Goal: Task Accomplishment & Management: Complete application form

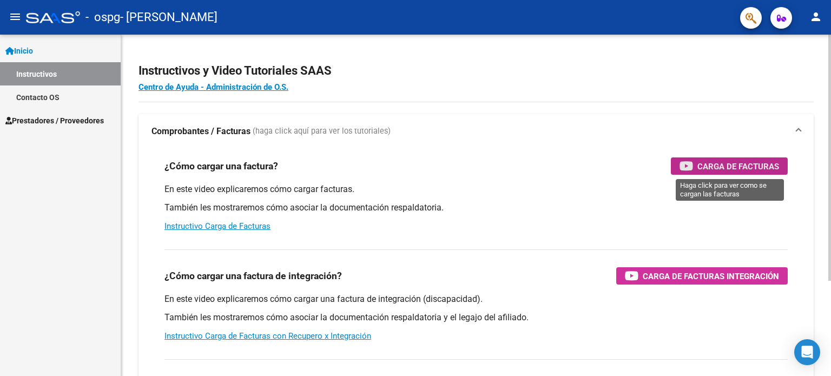
click at [720, 164] on span "Carga de Facturas" at bounding box center [738, 167] width 82 height 14
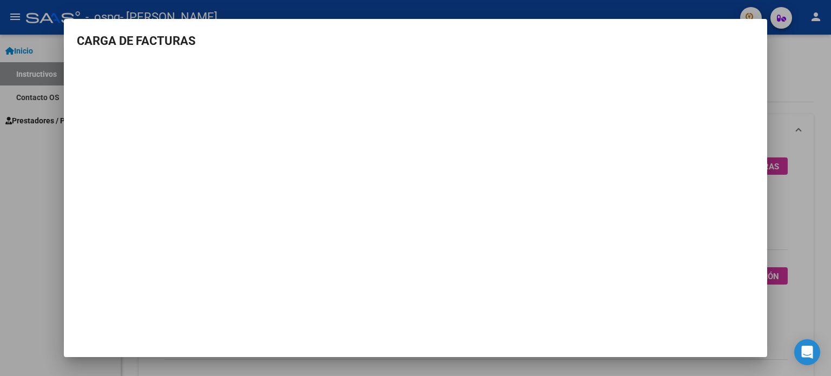
click at [16, 286] on div at bounding box center [415, 188] width 831 height 376
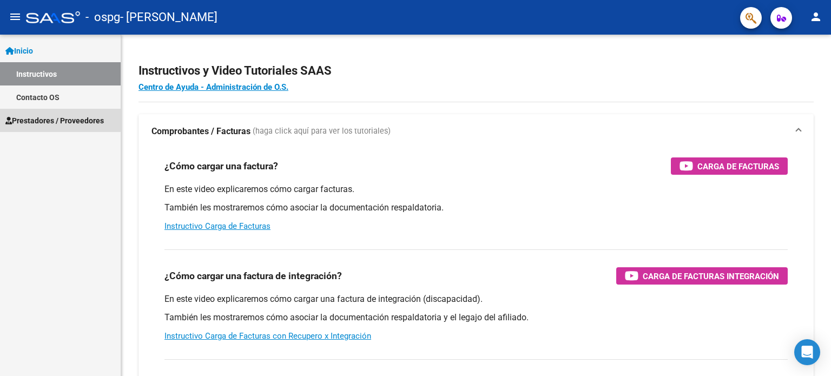
click at [49, 116] on span "Prestadores / Proveedores" at bounding box center [54, 121] width 98 height 12
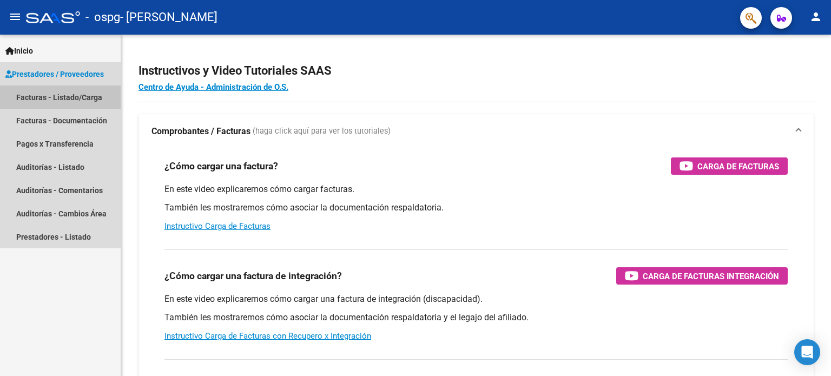
click at [59, 90] on link "Facturas - Listado/Carga" at bounding box center [60, 96] width 121 height 23
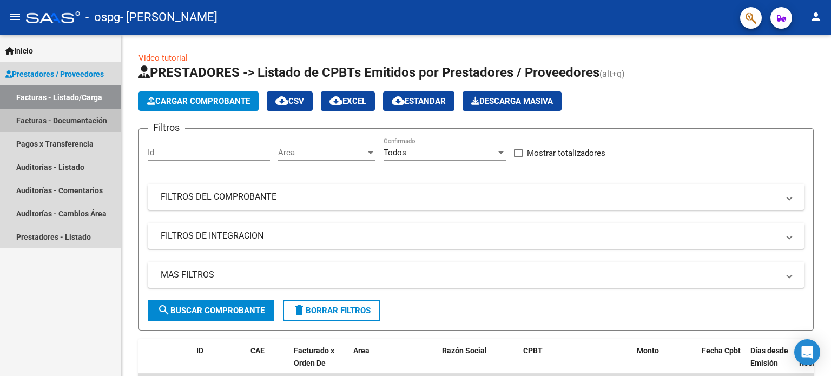
click at [92, 126] on link "Facturas - Documentación" at bounding box center [60, 120] width 121 height 23
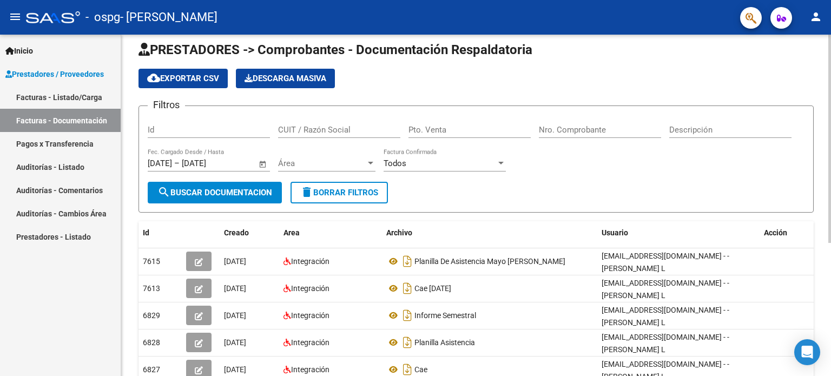
click at [798, 163] on div "PRESTADORES -> Comprobantes - Documentación Respaldatoria cloud_download Export…" at bounding box center [477, 304] width 712 height 560
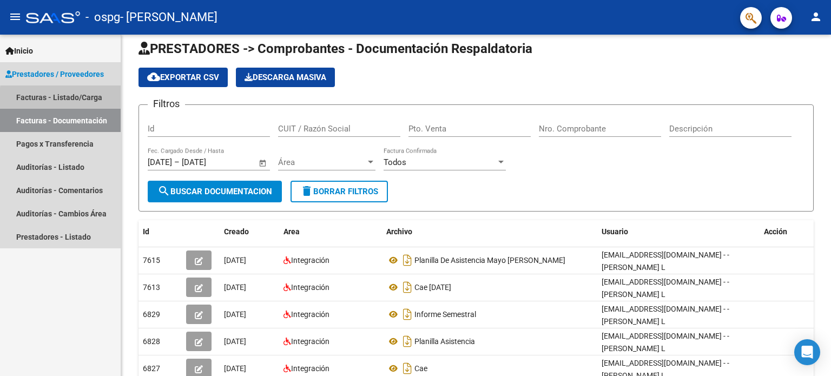
click at [67, 99] on link "Facturas - Listado/Carga" at bounding box center [60, 96] width 121 height 23
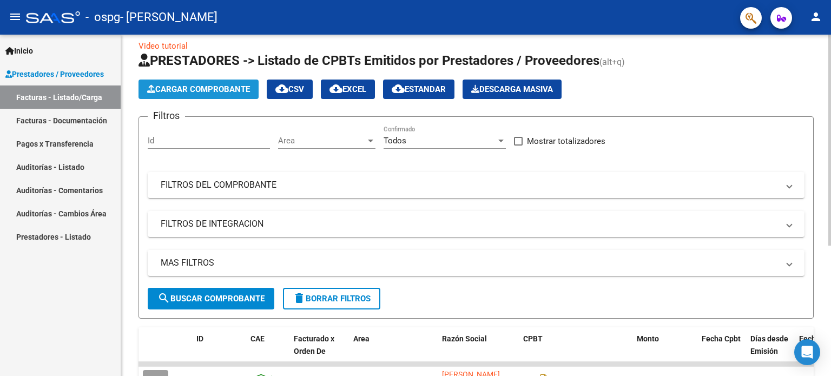
click at [192, 84] on span "Cargar Comprobante" at bounding box center [198, 89] width 103 height 10
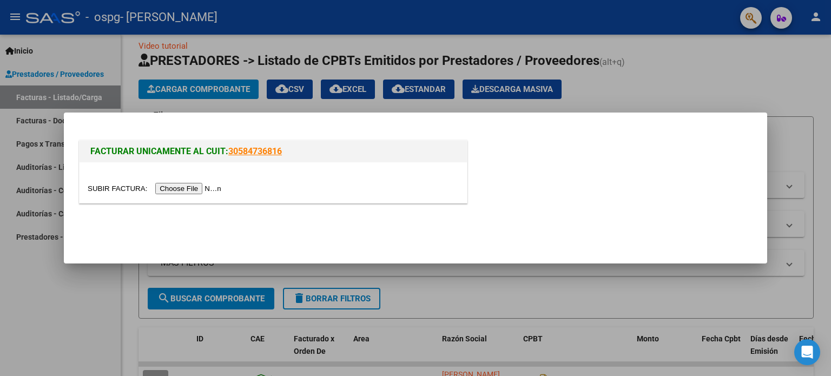
click at [182, 190] on input "file" at bounding box center [156, 188] width 137 height 11
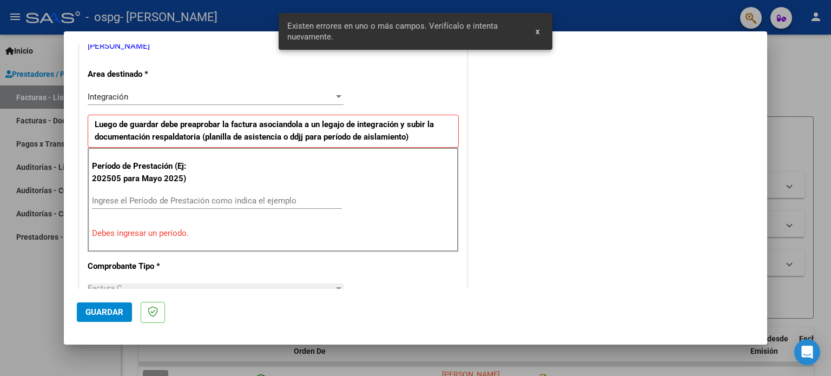
scroll to position [233, 0]
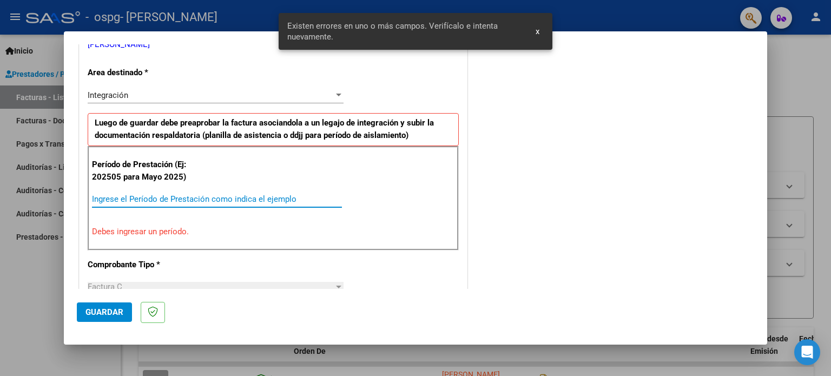
click at [264, 198] on input "Ingrese el Período de Prestación como indica el ejemplo" at bounding box center [217, 199] width 250 height 10
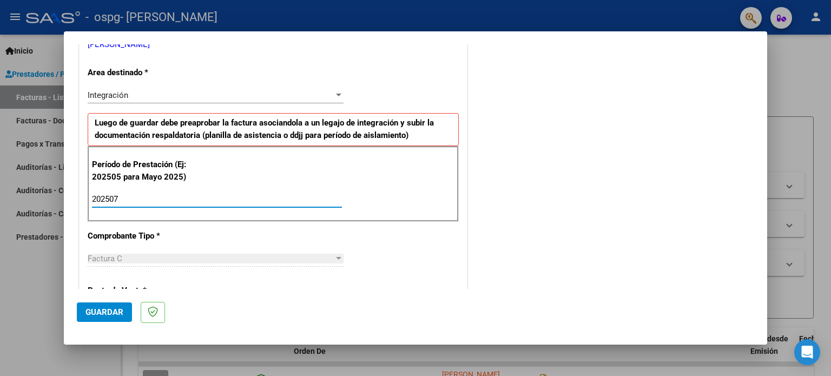
type input "202507"
click at [767, 145] on mat-dialog-content "COMPROBANTE VER COMPROBANTE El comprobante fue leído exitosamente. DATOS DEL CO…" at bounding box center [415, 166] width 703 height 245
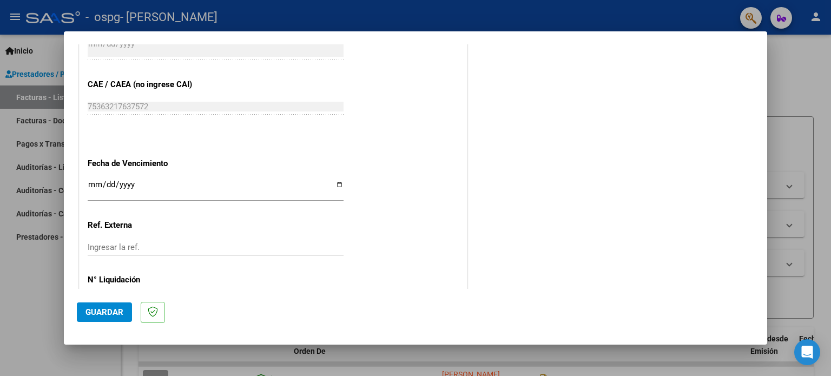
scroll to position [666, 0]
click at [155, 180] on input "Ingresar la fecha" at bounding box center [216, 188] width 256 height 17
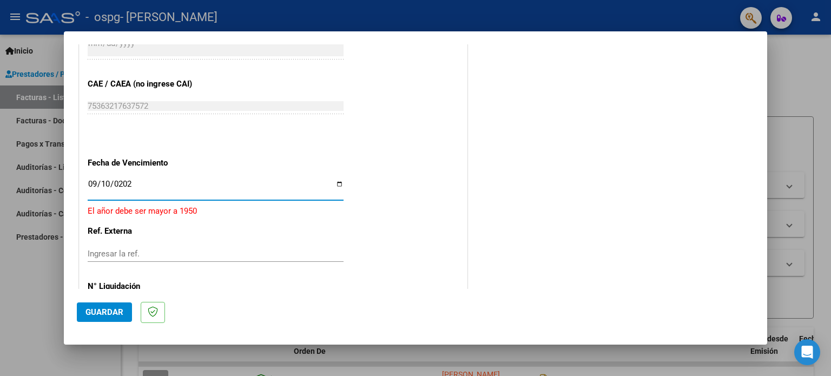
type input "[DATE]"
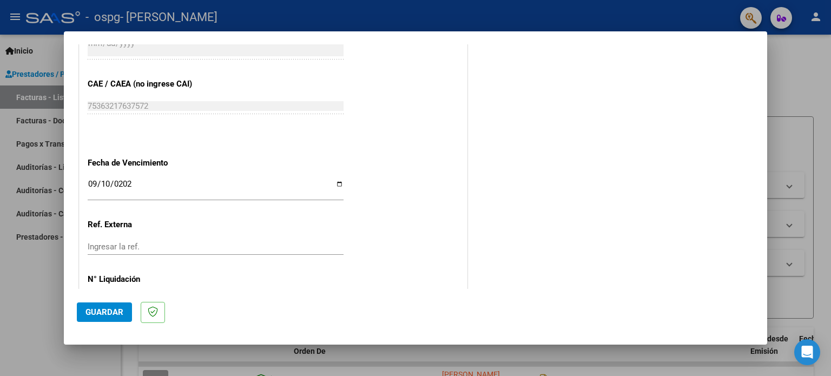
drag, startPoint x: 765, startPoint y: 253, endPoint x: 766, endPoint y: 246, distance: 7.1
click at [766, 246] on mat-dialog-container "COMPROBANTE VER COMPROBANTE El comprobante fue leído exitosamente. DATOS DEL CO…" at bounding box center [415, 187] width 703 height 313
click at [106, 308] on span "Guardar" at bounding box center [104, 312] width 38 height 10
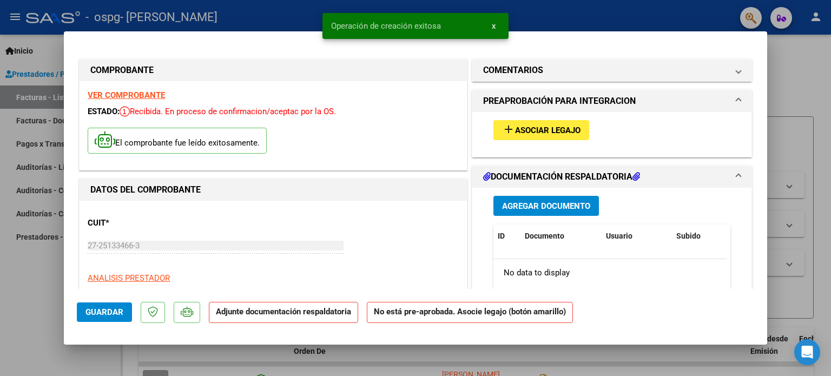
click at [377, 179] on div "DATOS DEL COMPROBANTE" at bounding box center [273, 190] width 387 height 22
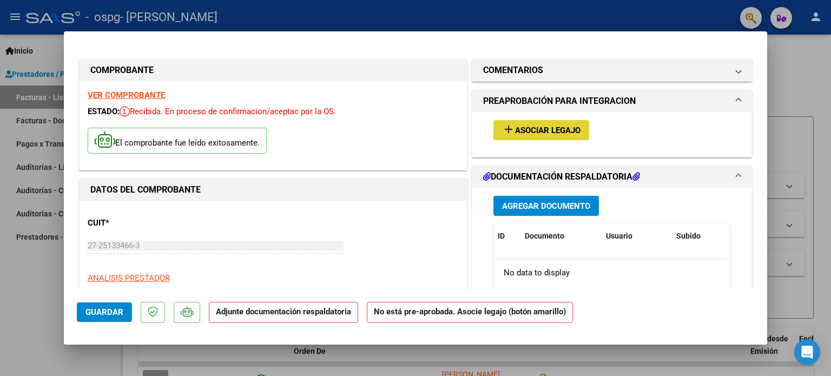
click at [528, 127] on span "Asociar Legajo" at bounding box center [547, 131] width 65 height 10
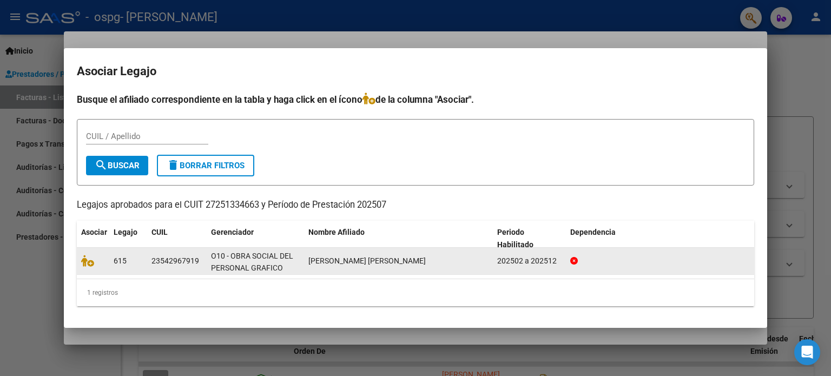
click at [431, 258] on div "[PERSON_NAME] [PERSON_NAME]" at bounding box center [398, 261] width 180 height 12
click at [269, 261] on div "O10 - OBRA SOCIAL DEL PERSONAL GRAFICO" at bounding box center [255, 261] width 89 height 23
click at [559, 258] on div "202502 a 202512" at bounding box center [529, 261] width 64 height 12
click at [89, 261] on icon at bounding box center [87, 261] width 13 height 12
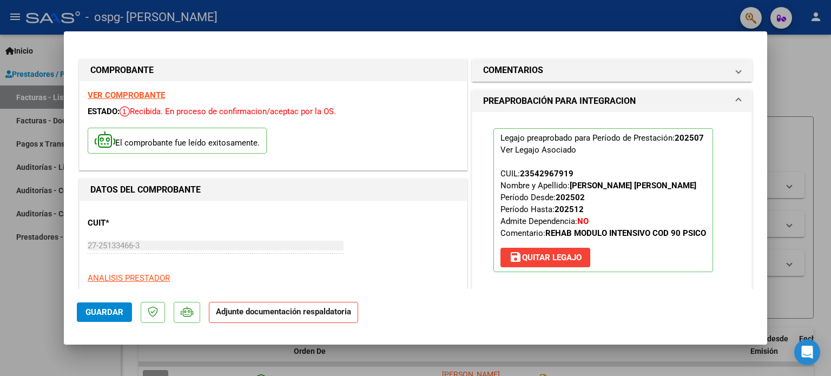
click at [404, 241] on div "CUIT * 27-25133466-3 Ingresar CUIT ANALISIS PRESTADOR [PERSON_NAME] [PERSON_NAM…" at bounding box center [273, 256] width 371 height 95
click at [769, 82] on div at bounding box center [415, 188] width 831 height 376
type input "$ 0,00"
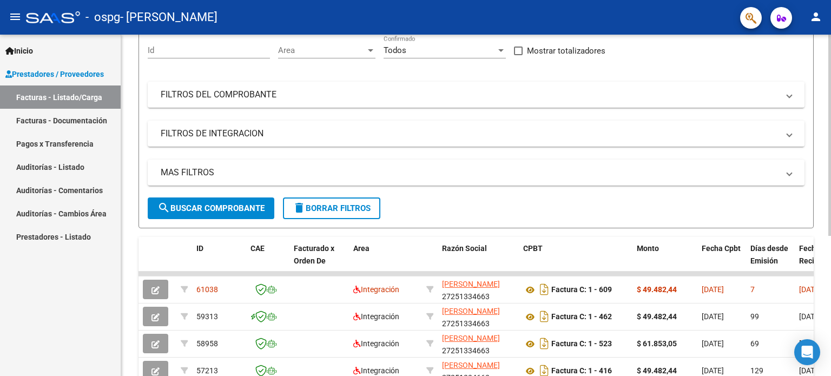
scroll to position [112, 0]
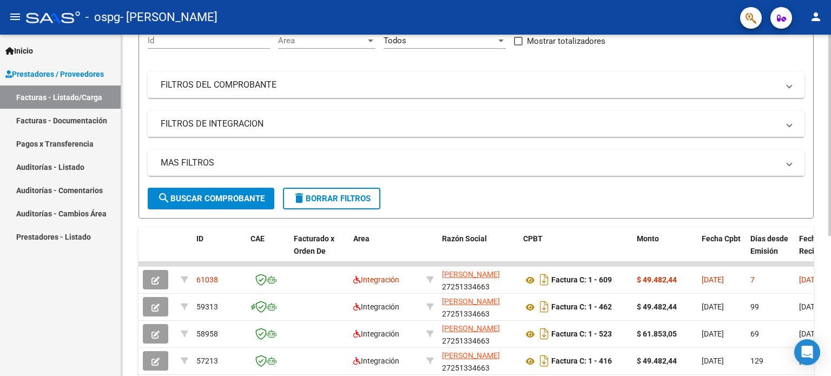
click at [829, 207] on div at bounding box center [829, 203] width 3 height 201
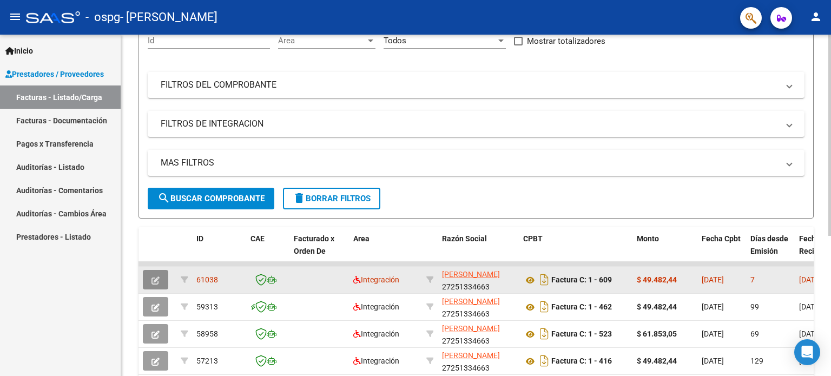
click at [156, 276] on icon "button" at bounding box center [155, 280] width 8 height 8
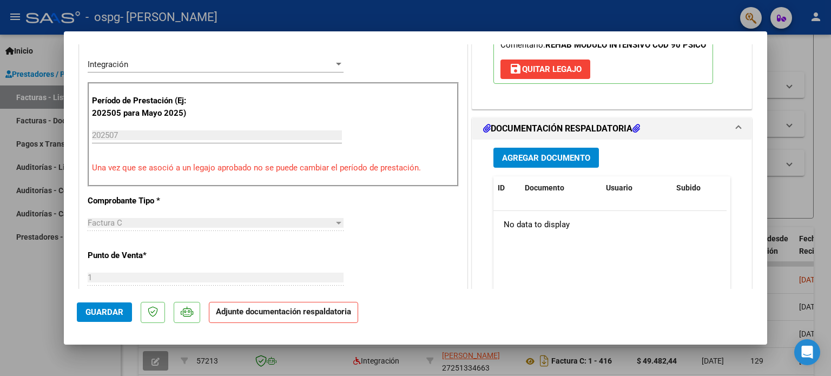
scroll to position [250, 0]
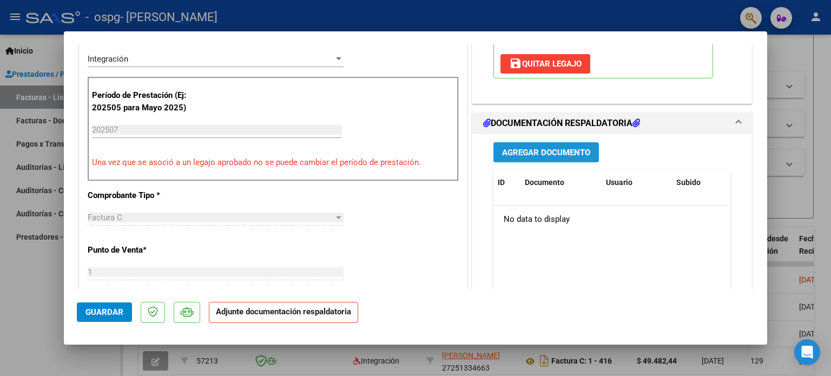
click at [521, 154] on span "Agregar Documento" at bounding box center [546, 153] width 88 height 10
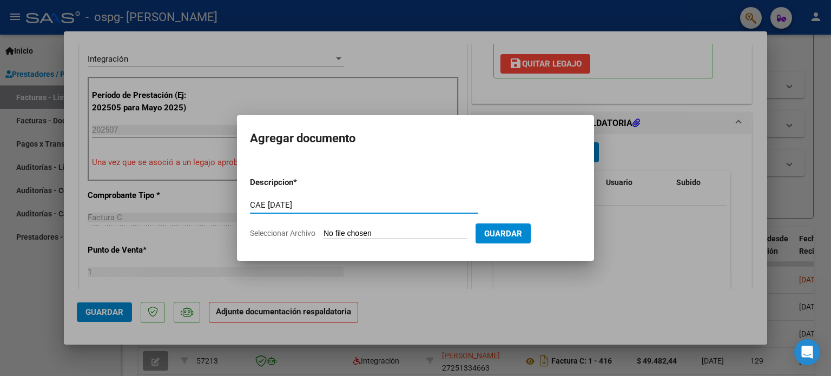
type input "CAE [DATE]"
click at [352, 230] on input "Seleccionar Archivo" at bounding box center [395, 234] width 143 height 10
type input "C:\fakepath\CAE [DATE] [PERSON_NAME].pdf"
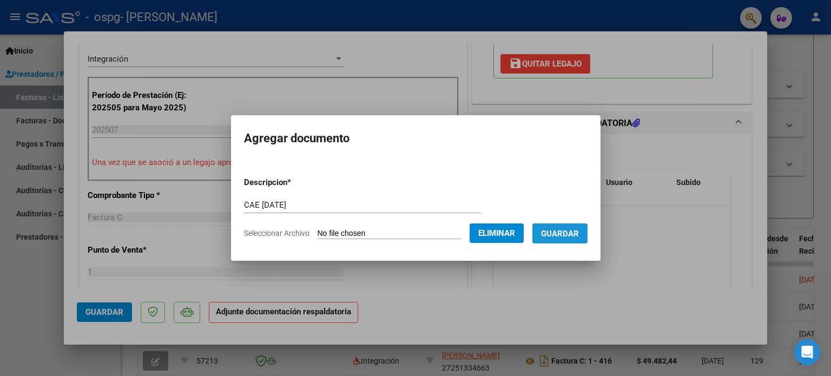
click at [566, 234] on span "Guardar" at bounding box center [560, 234] width 38 height 10
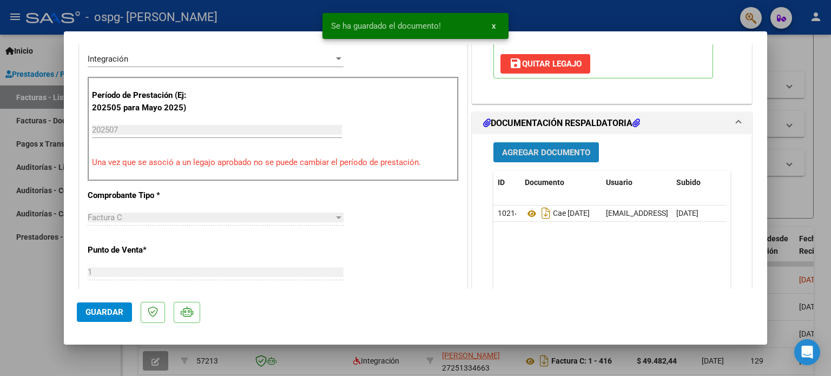
click at [545, 152] on span "Agregar Documento" at bounding box center [546, 153] width 88 height 10
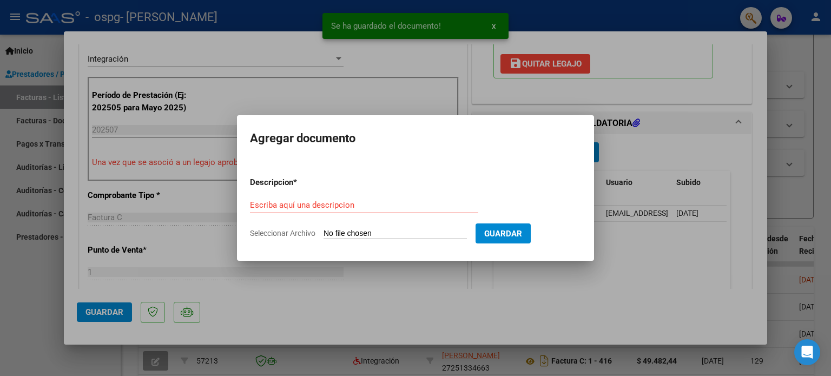
click at [383, 195] on form "Descripcion * Escriba aquí una descripcion Seleccionar Archivo Guardar" at bounding box center [415, 207] width 331 height 79
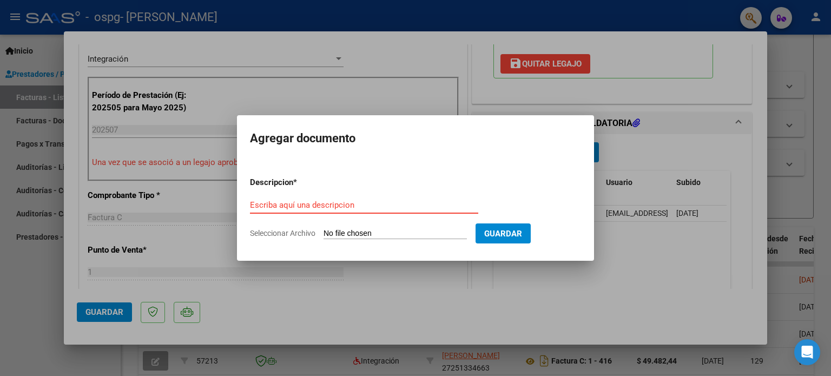
click at [372, 206] on input "Escriba aquí una descripcion" at bounding box center [364, 205] width 228 height 10
type input "PLANILLA ASISTENCIA [DATE]"
click at [303, 233] on span "Seleccionar Archivo" at bounding box center [282, 233] width 65 height 9
click at [324, 233] on input "Seleccionar Archivo" at bounding box center [395, 234] width 143 height 10
type input "C:\fakepath\PLANILLA DE ASISTENCIA [DATE] [PERSON_NAME].pdf"
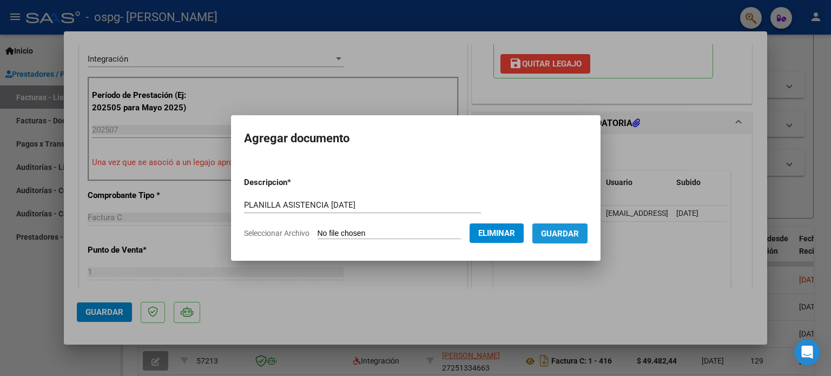
click at [560, 235] on span "Guardar" at bounding box center [560, 234] width 38 height 10
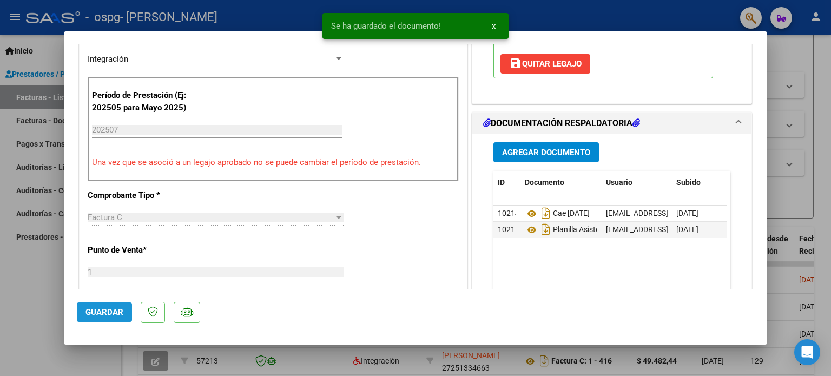
click at [101, 310] on span "Guardar" at bounding box center [104, 312] width 38 height 10
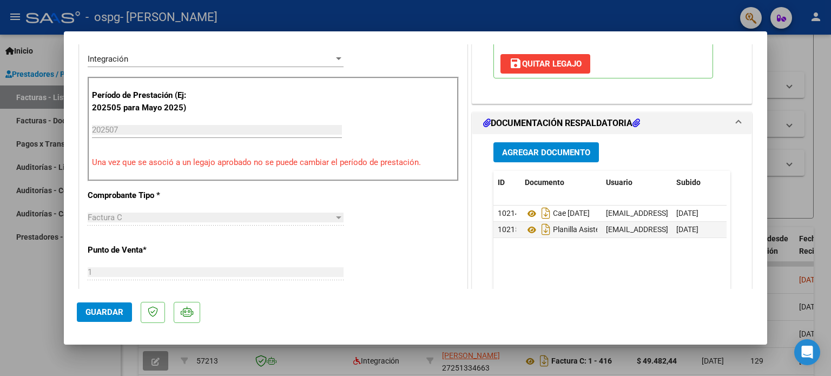
click at [37, 331] on div at bounding box center [415, 188] width 831 height 376
type input "$ 0,00"
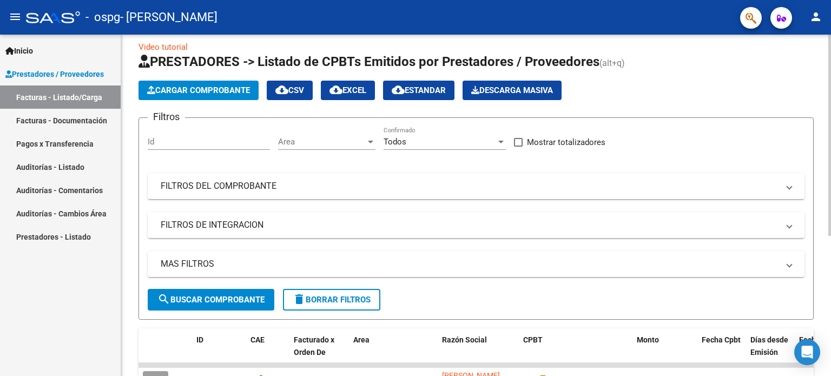
scroll to position [0, 0]
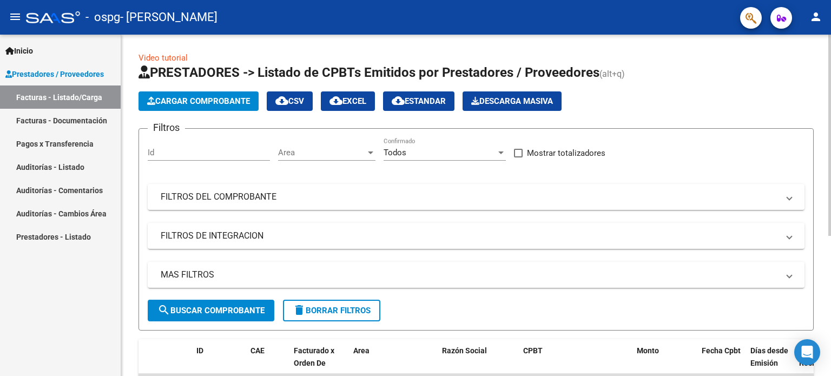
click at [818, 80] on div "Video tutorial PRESTADORES -> Listado de CPBTs Emitidos por Prestadores / Prove…" at bounding box center [477, 321] width 712 height 572
click at [218, 97] on span "Cargar Comprobante" at bounding box center [198, 101] width 103 height 10
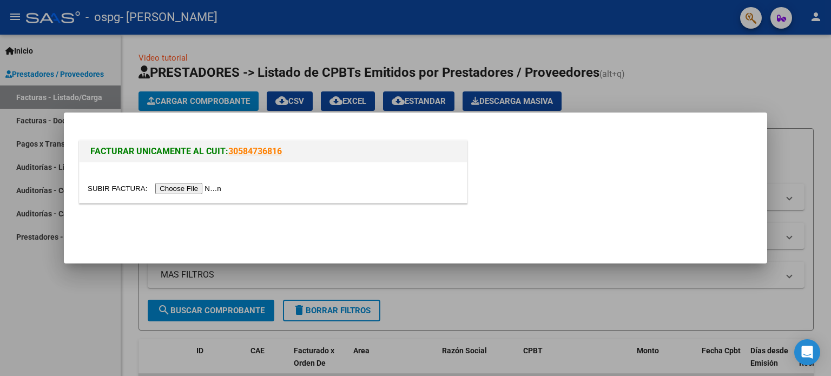
click at [171, 183] on input "file" at bounding box center [156, 188] width 137 height 11
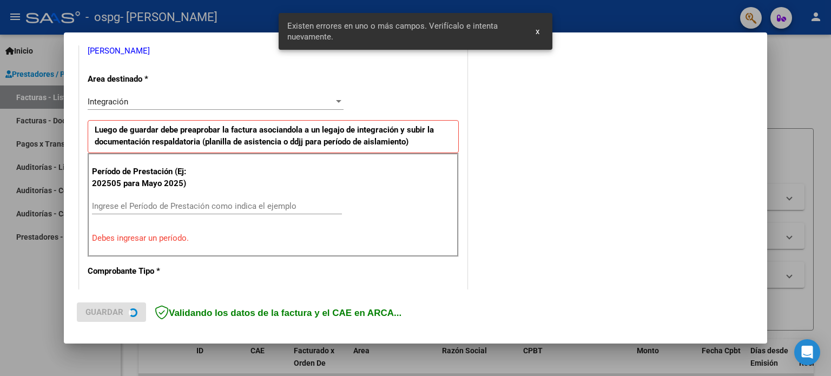
scroll to position [233, 0]
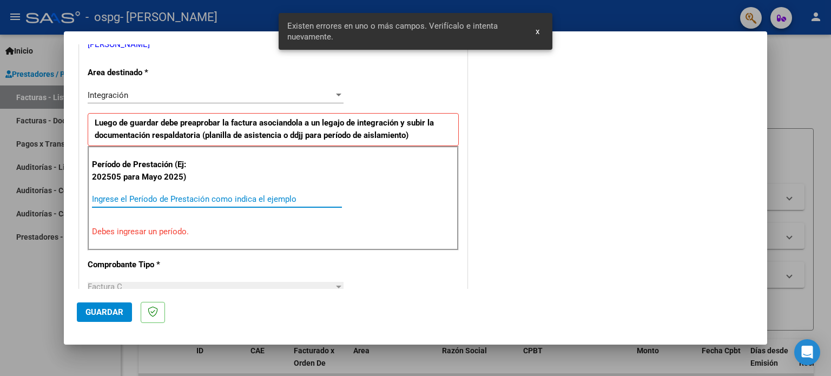
click at [121, 201] on input "Ingrese el Período de Prestación como indica el ejemplo" at bounding box center [217, 199] width 250 height 10
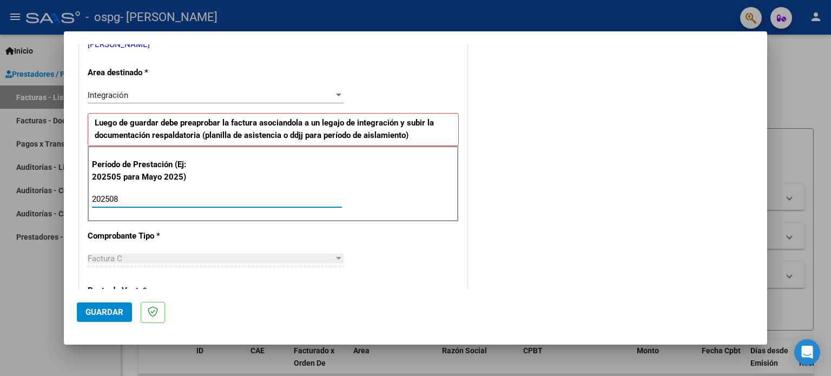
type input "202508"
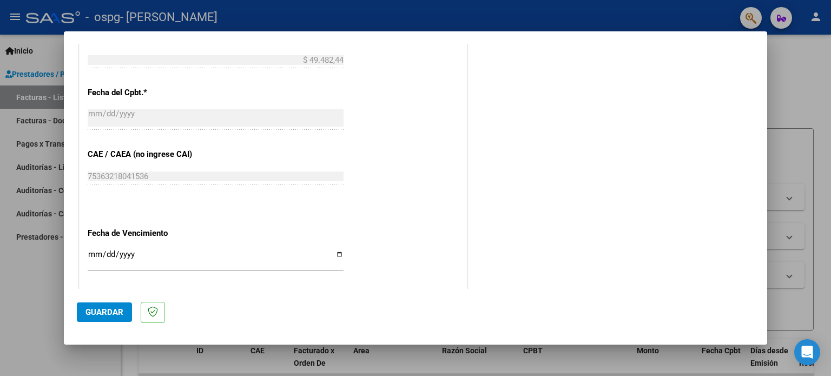
scroll to position [603, 0]
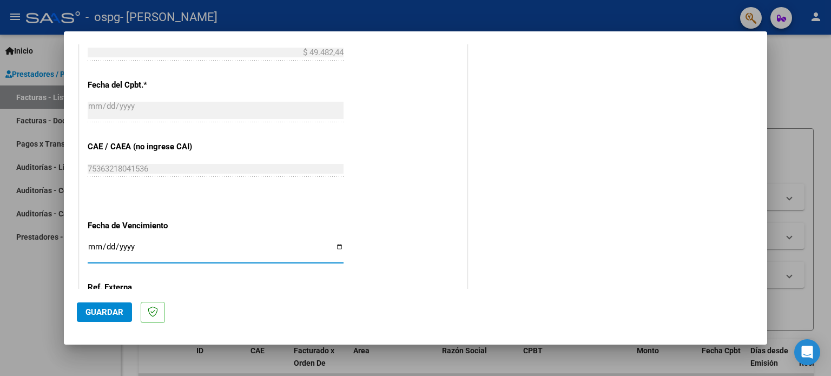
click at [140, 242] on input "Ingresar la fecha" at bounding box center [216, 250] width 256 height 17
type input "[DATE]"
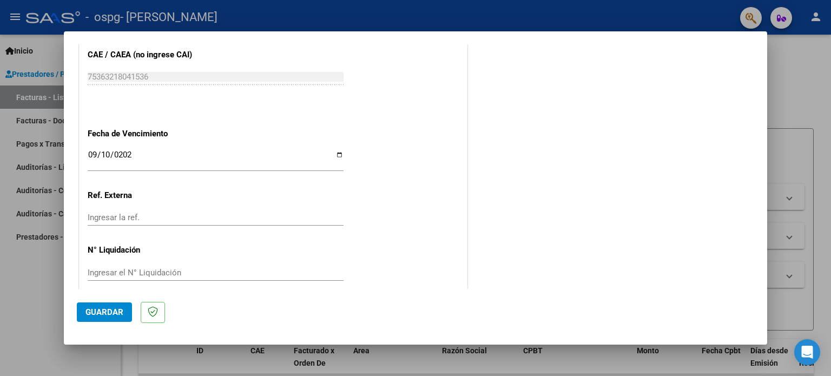
scroll to position [706, 0]
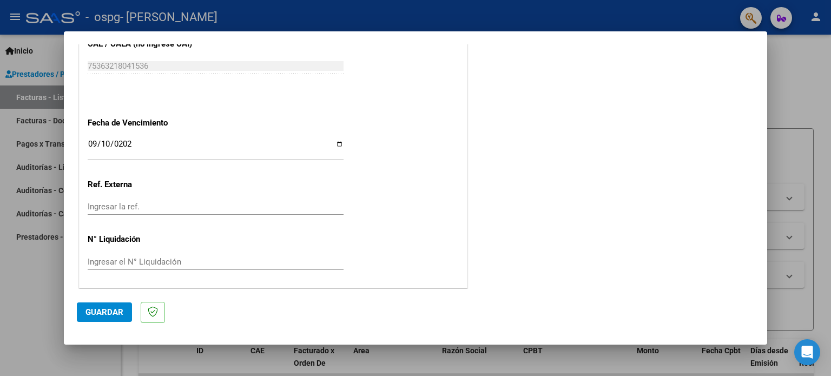
click at [105, 311] on span "Guardar" at bounding box center [104, 312] width 38 height 10
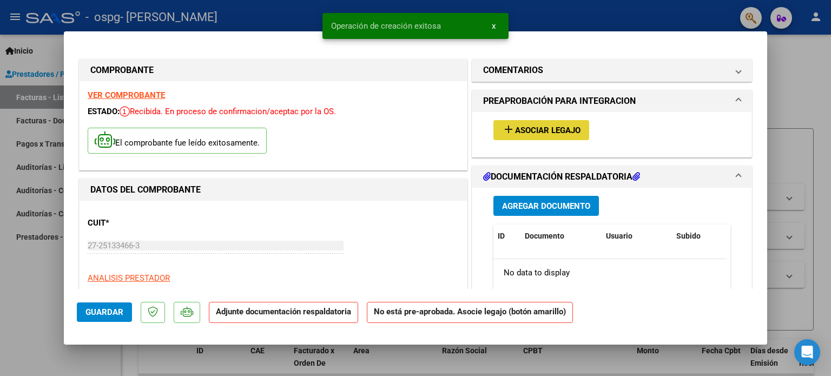
click at [515, 134] on span "Asociar Legajo" at bounding box center [547, 131] width 65 height 10
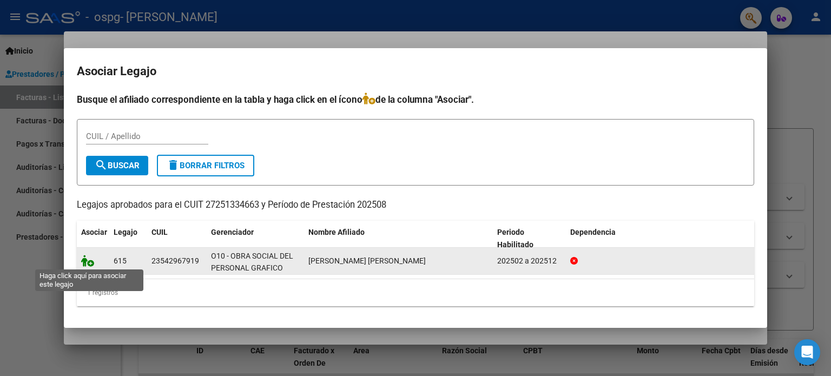
click at [85, 262] on icon at bounding box center [87, 261] width 13 height 12
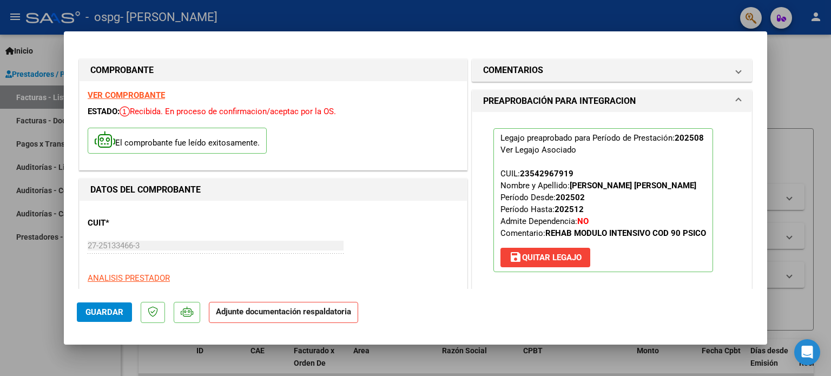
drag, startPoint x: 763, startPoint y: 89, endPoint x: 757, endPoint y: 96, distance: 9.2
click at [757, 96] on mat-dialog-content "COMPROBANTE VER COMPROBANTE ESTADO: Recibida. En proceso de confirmacion/acepta…" at bounding box center [415, 166] width 703 height 245
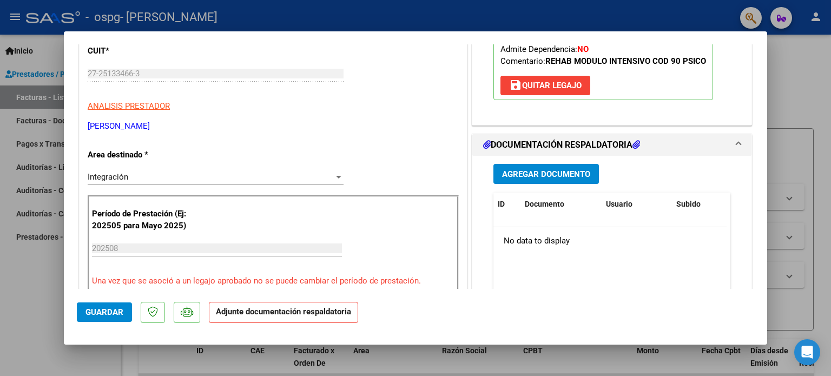
scroll to position [173, 0]
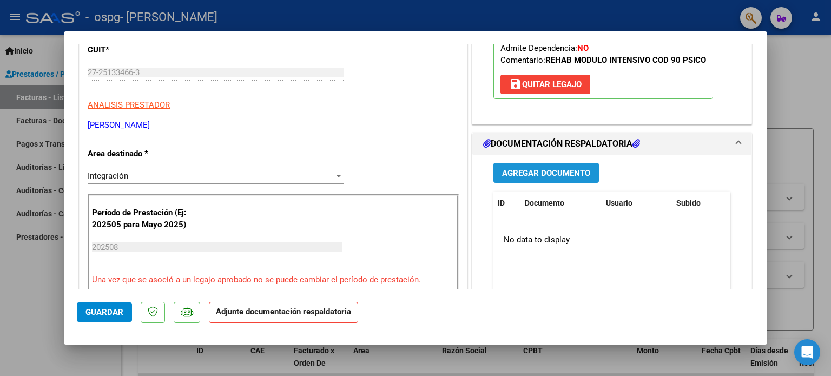
click at [564, 174] on span "Agregar Documento" at bounding box center [546, 173] width 88 height 10
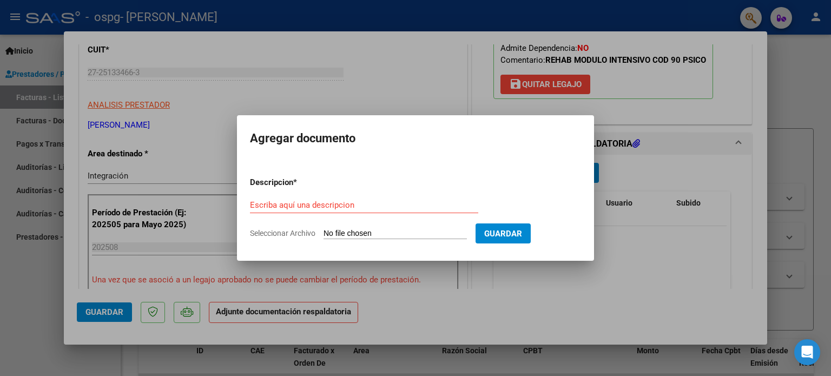
click at [301, 233] on span "Seleccionar Archivo" at bounding box center [282, 233] width 65 height 9
click at [324, 233] on input "Seleccionar Archivo" at bounding box center [395, 234] width 143 height 10
type input "C:\fakepath\CAE [DATE] [PERSON_NAME].pdf"
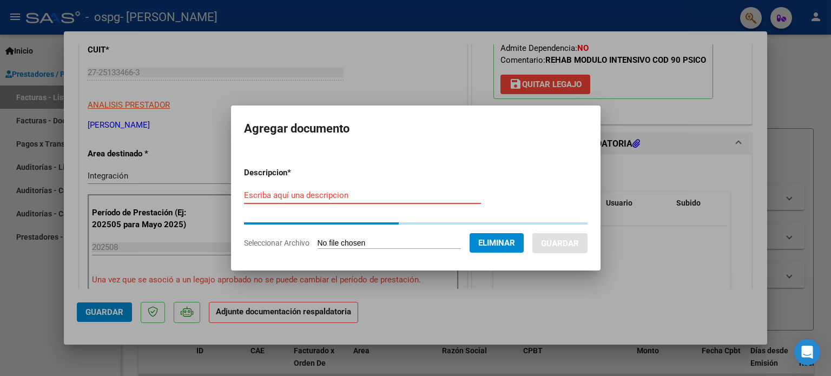
click at [253, 194] on input "Escriba aquí una descripcion" at bounding box center [362, 195] width 237 height 10
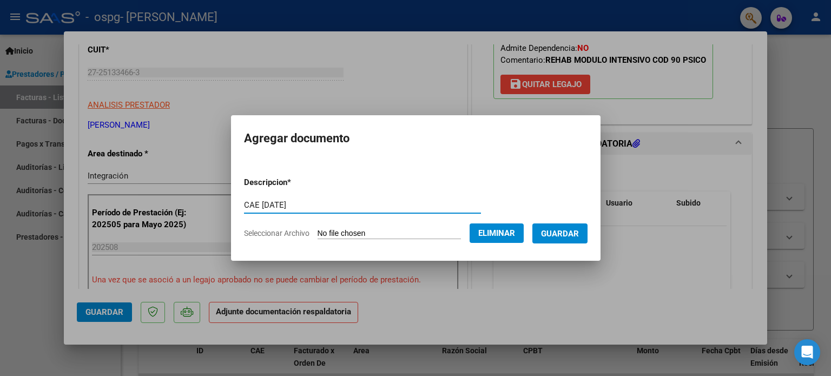
type input "CAE [DATE]"
click at [569, 229] on span "Guardar" at bounding box center [560, 234] width 38 height 10
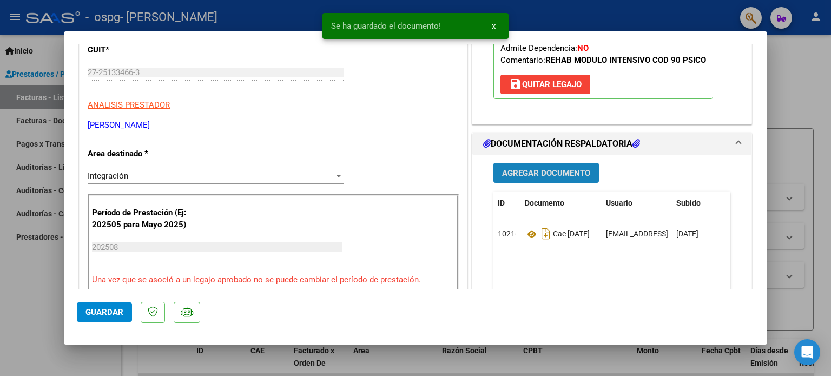
click at [541, 175] on span "Agregar Documento" at bounding box center [546, 173] width 88 height 10
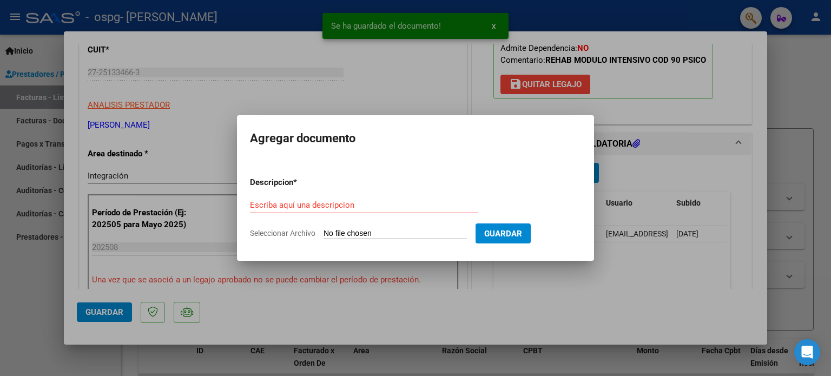
click at [308, 233] on span "Seleccionar Archivo" at bounding box center [282, 233] width 65 height 9
click at [324, 233] on input "Seleccionar Archivo" at bounding box center [395, 234] width 143 height 10
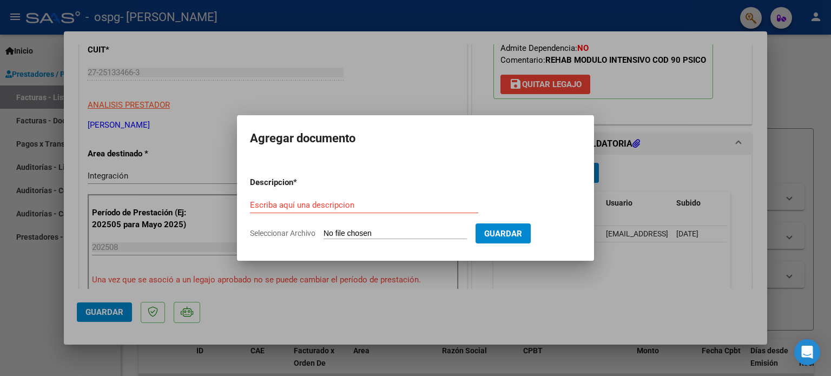
type input "C:\fakepath\PLANILLA DE ASISTENICA [DATE] [PERSON_NAME].pdf"
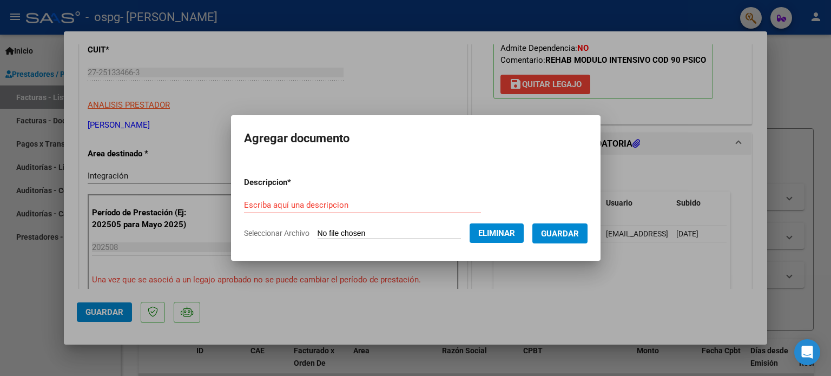
click at [330, 188] on app-form-text-field "Descripcion * Escriba aquí una descripcion" at bounding box center [367, 193] width 246 height 32
click at [325, 198] on div "Escriba aquí una descripcion" at bounding box center [362, 205] width 237 height 16
type input "PLANILLA DE ASISTENCIA AGOSTO 2025"
click at [570, 239] on button "Guardar" at bounding box center [559, 233] width 55 height 20
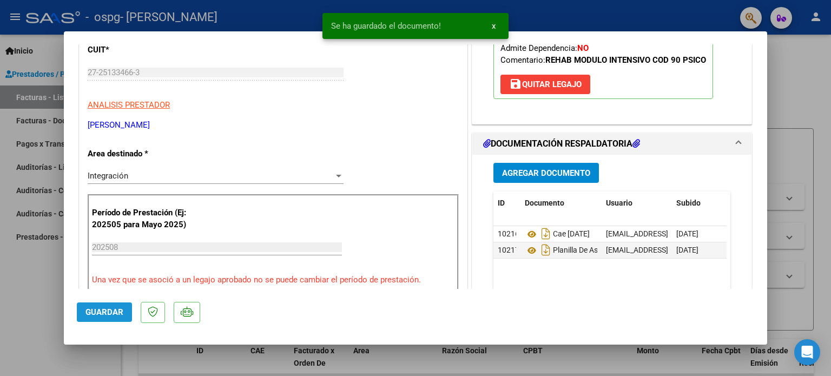
click at [114, 309] on span "Guardar" at bounding box center [104, 312] width 38 height 10
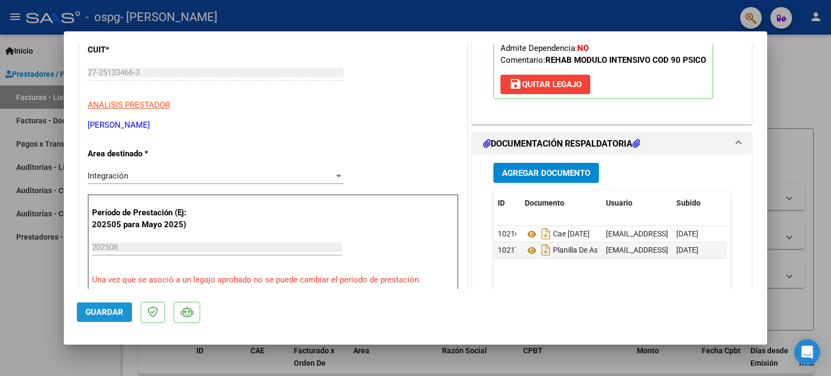
click at [102, 313] on span "Guardar" at bounding box center [104, 312] width 38 height 10
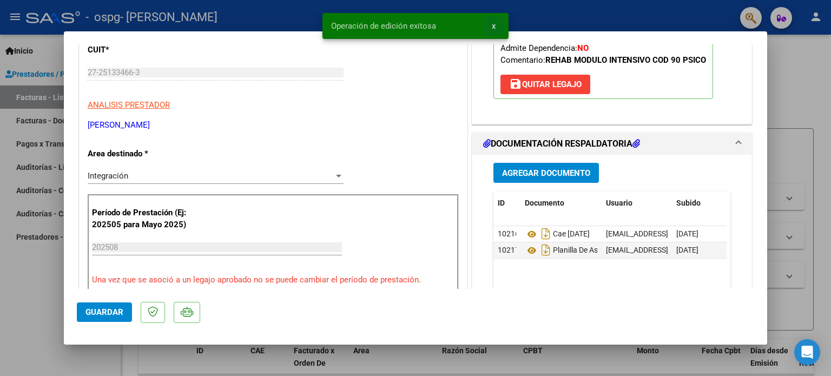
click at [492, 26] on span "x" at bounding box center [494, 26] width 4 height 10
